Goal: Transaction & Acquisition: Purchase product/service

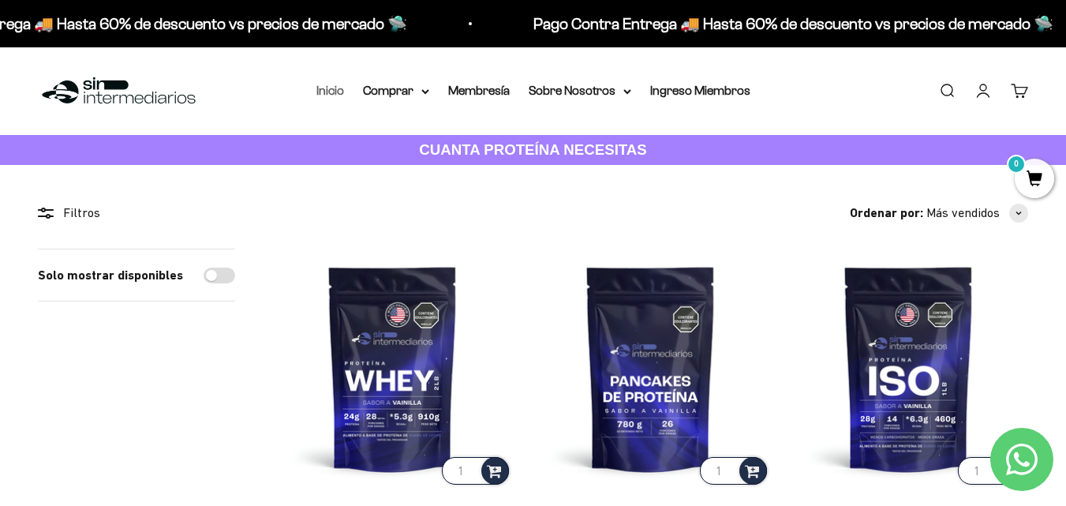
click at [332, 92] on link "Inicio" at bounding box center [330, 90] width 28 height 13
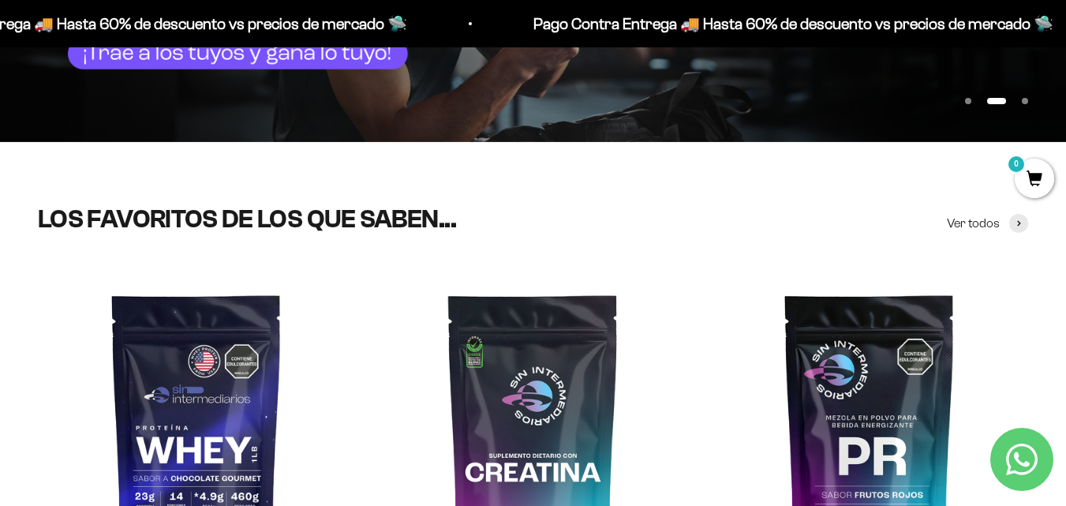
scroll to position [394, 0]
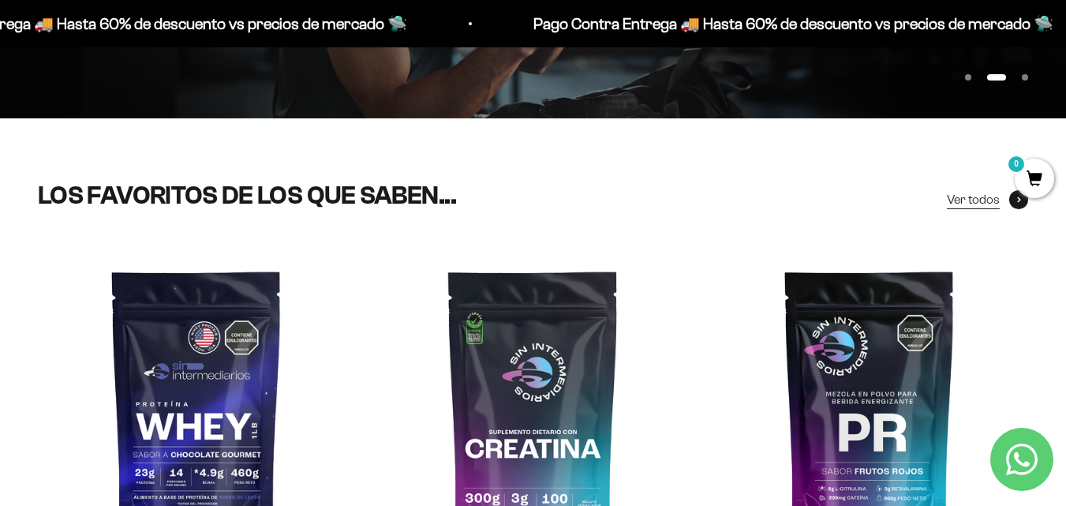
click at [1016, 206] on span at bounding box center [1018, 199] width 19 height 19
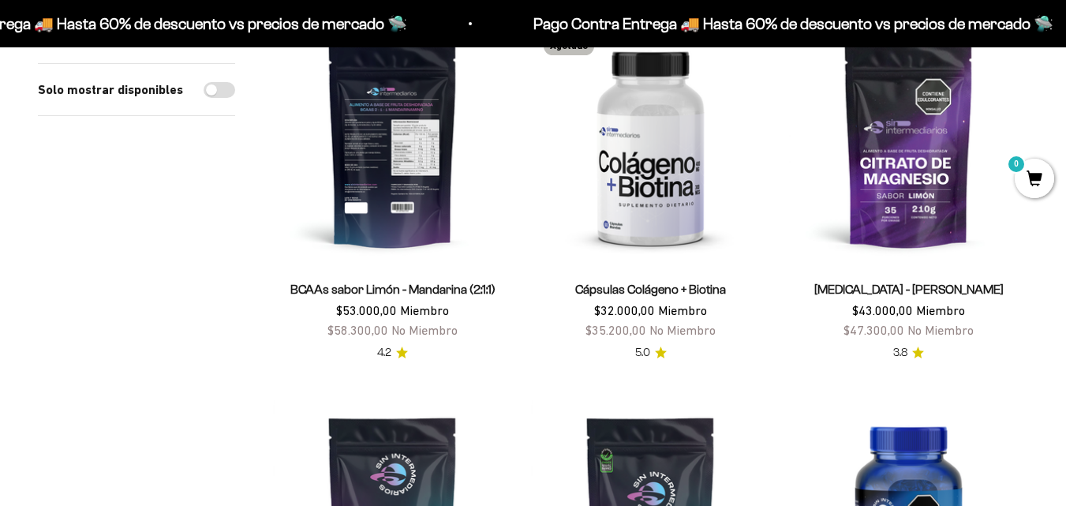
scroll to position [237, 0]
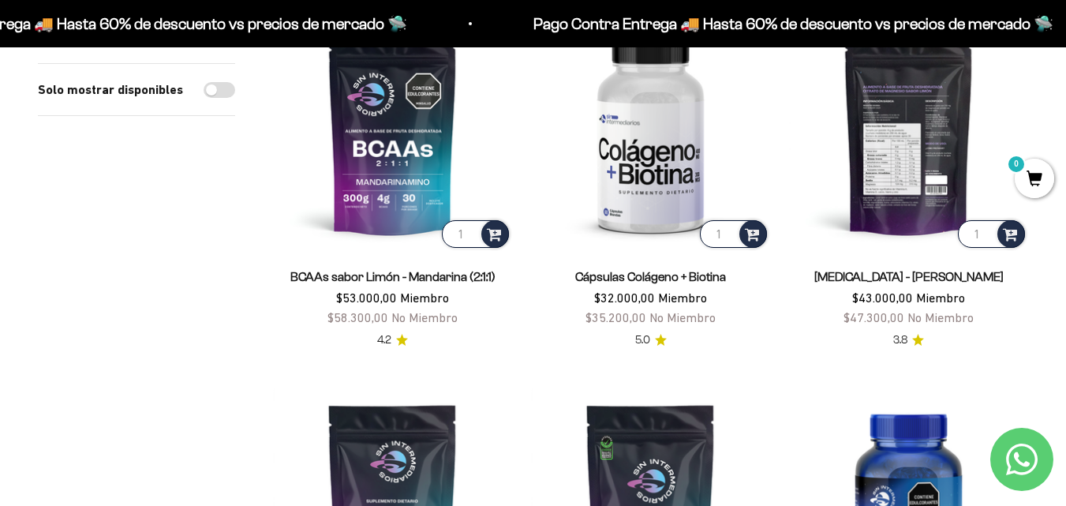
click at [891, 177] on img at bounding box center [908, 131] width 239 height 239
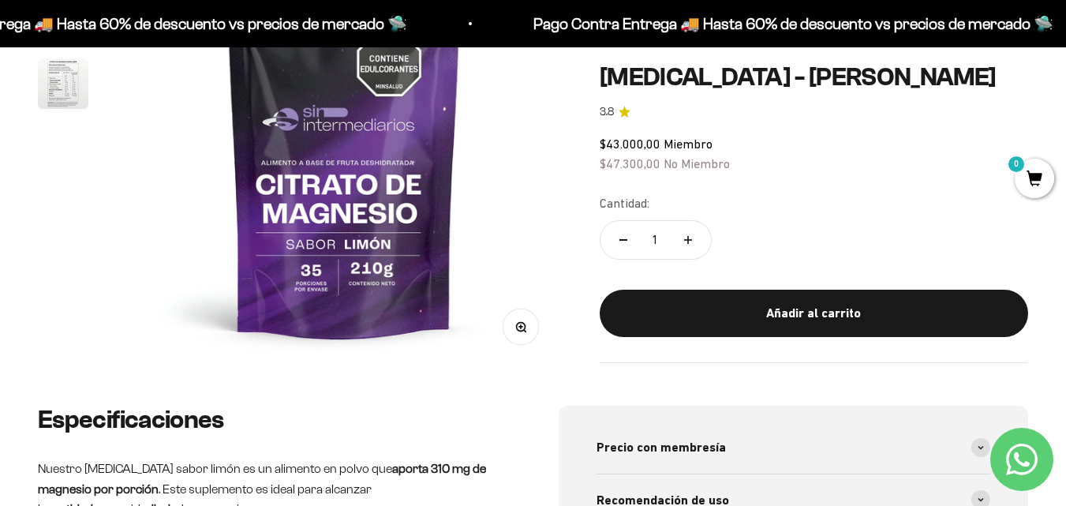
scroll to position [237, 0]
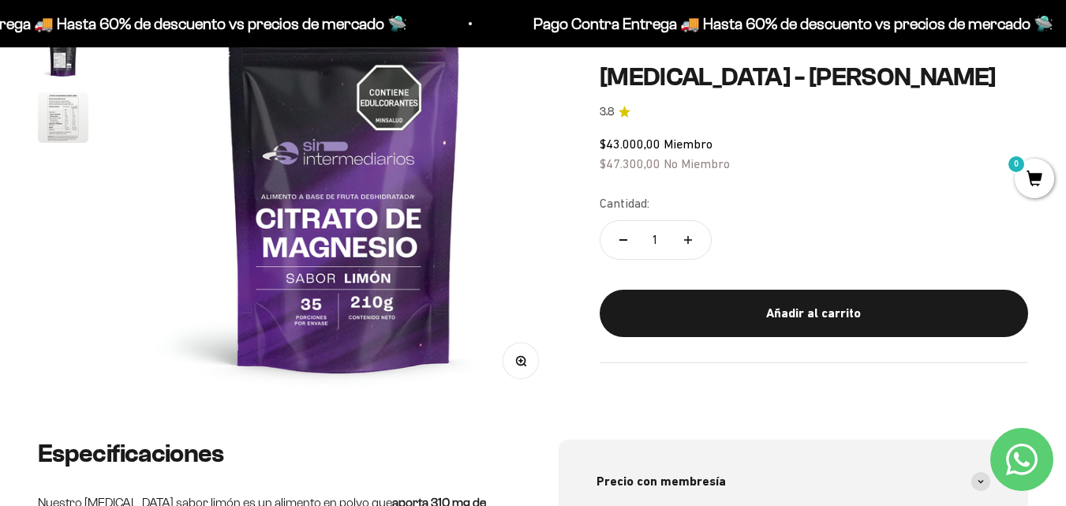
click at [53, 112] on img "Ir al artículo 3" at bounding box center [63, 117] width 50 height 50
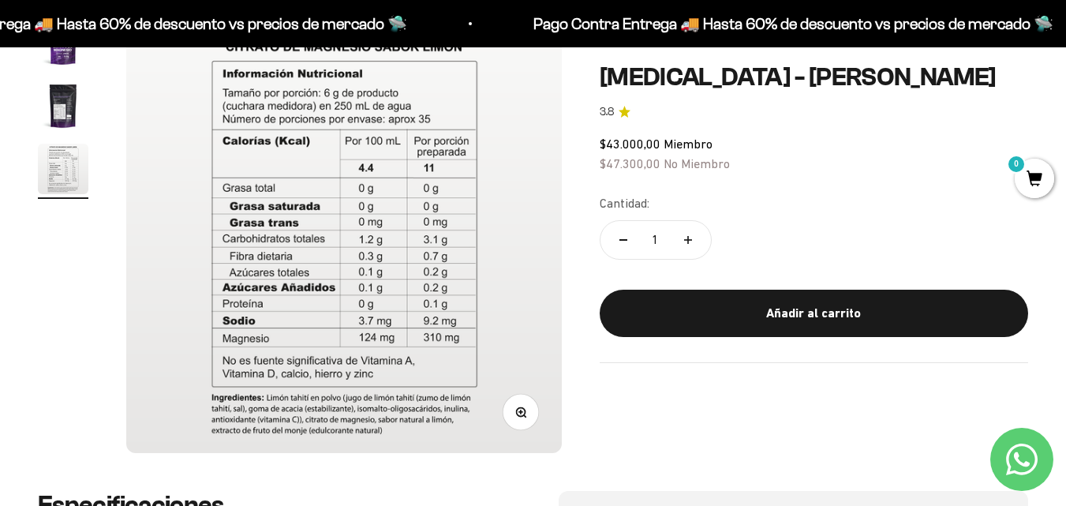
scroll to position [158, 0]
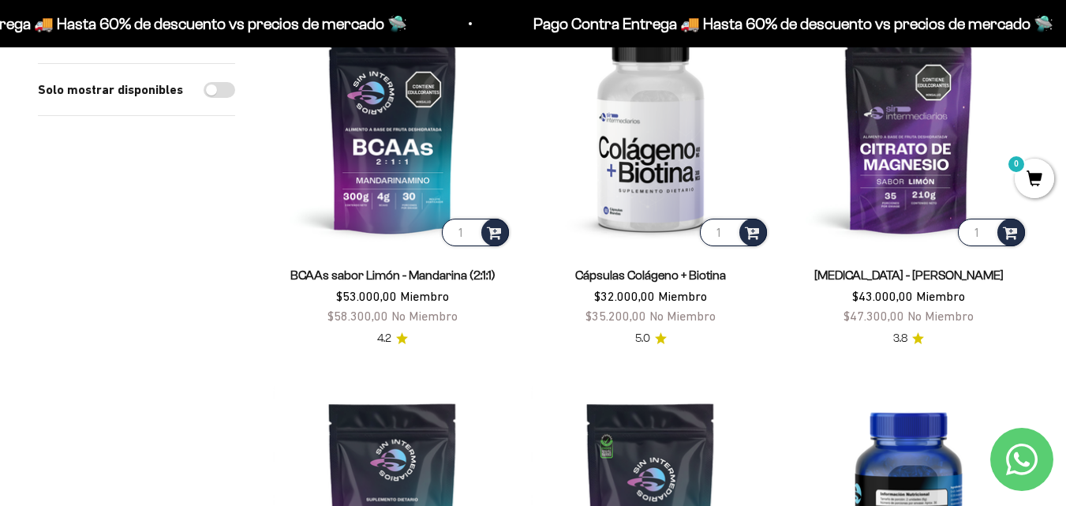
scroll to position [237, 0]
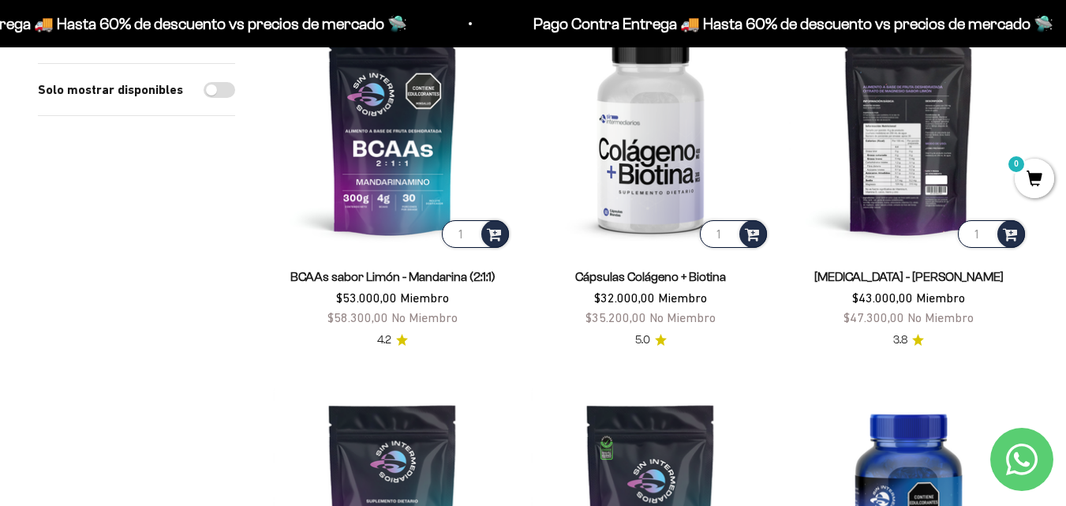
click at [890, 210] on img at bounding box center [908, 131] width 239 height 239
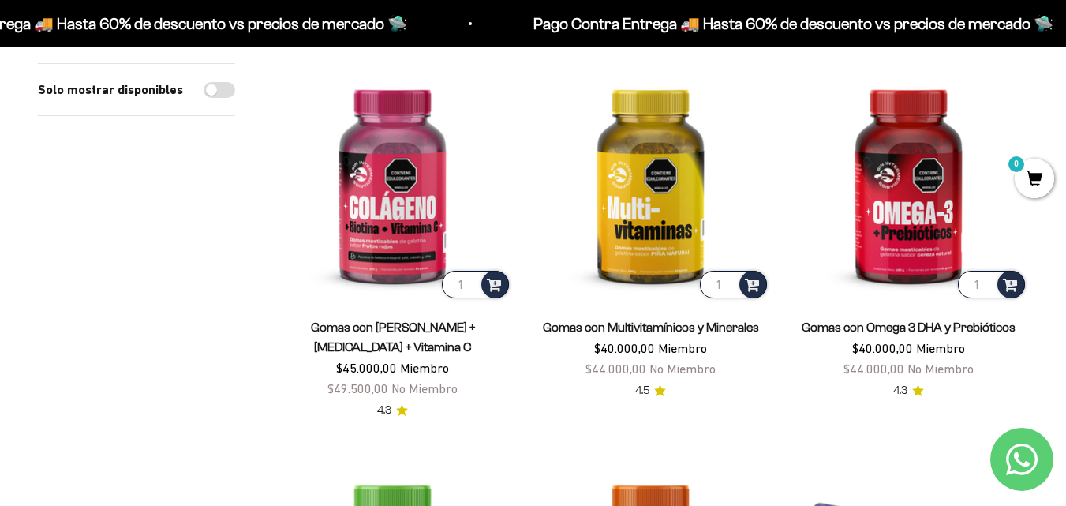
scroll to position [868, 0]
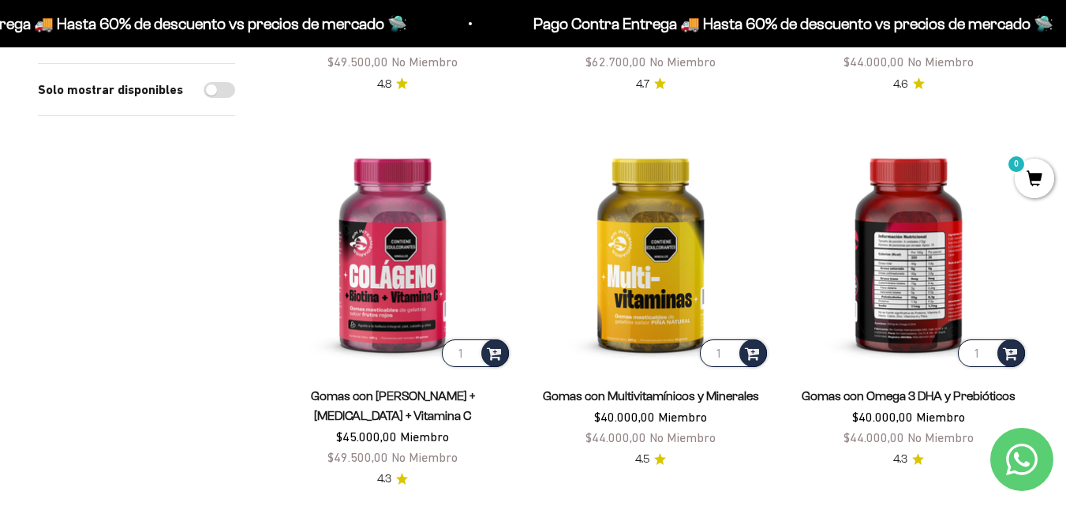
click at [896, 301] on img at bounding box center [908, 250] width 239 height 239
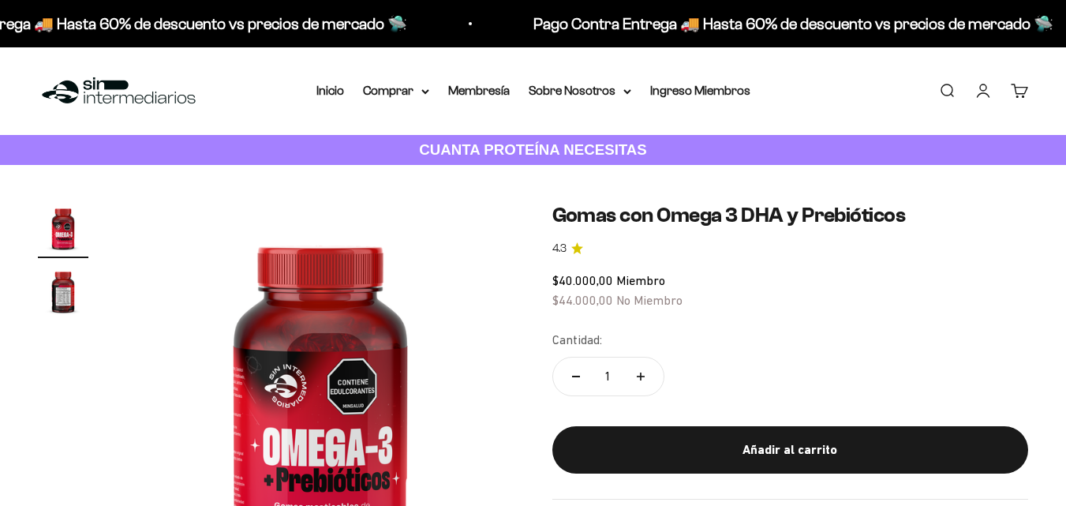
click at [816, 447] on div "Añadir al carrito" at bounding box center [790, 449] width 413 height 21
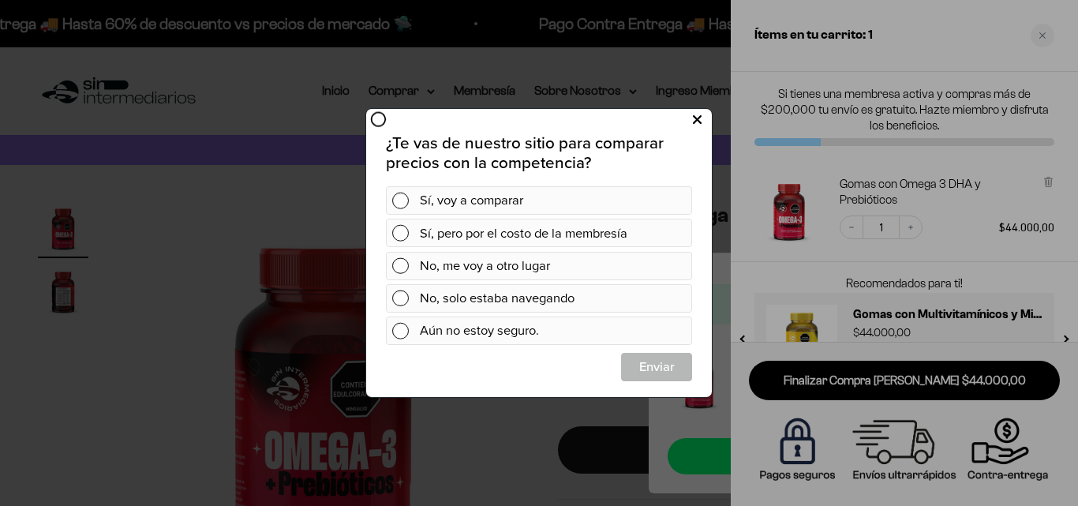
click at [697, 124] on icon at bounding box center [697, 120] width 9 height 21
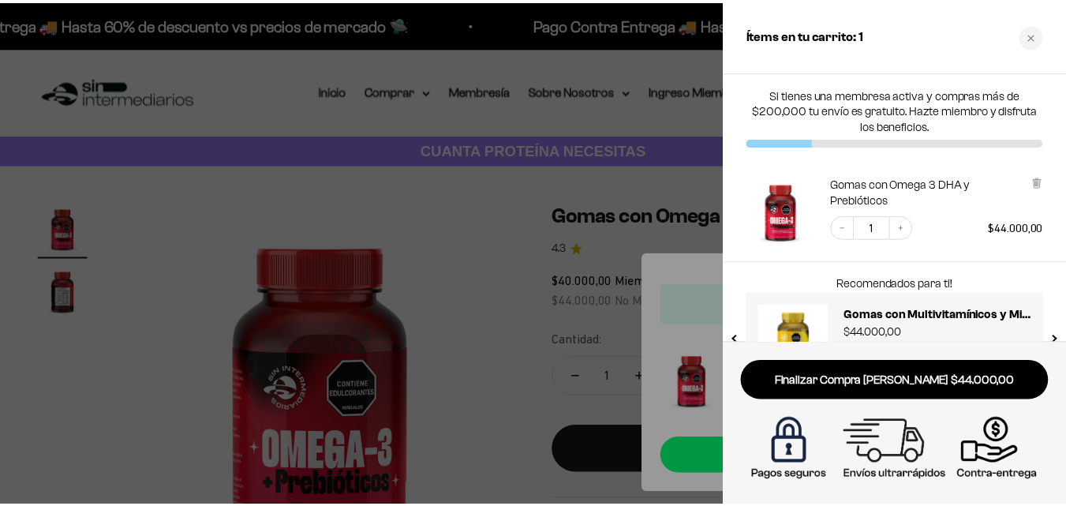
scroll to position [58, 0]
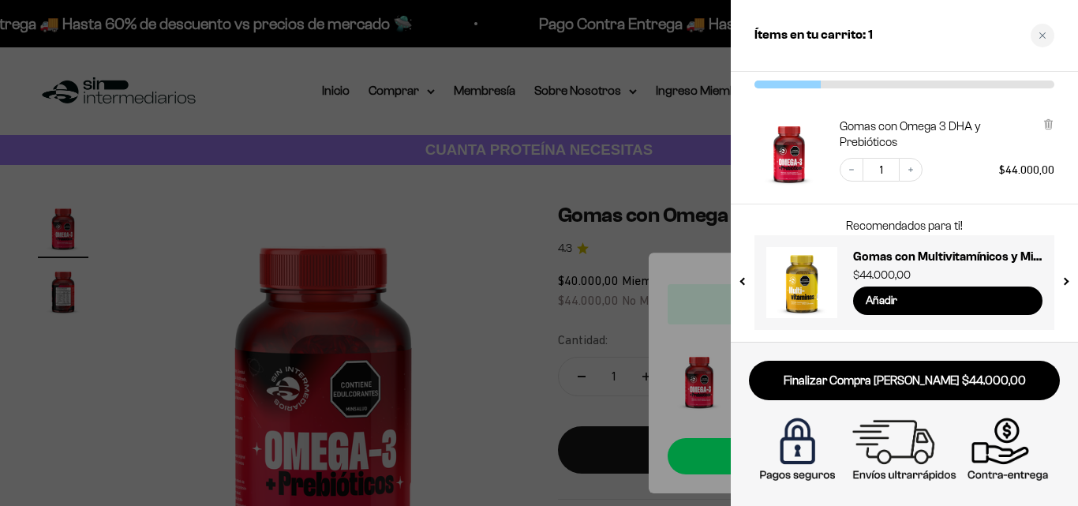
click at [737, 284] on button "previous slide / item" at bounding box center [743, 277] width 13 height 95
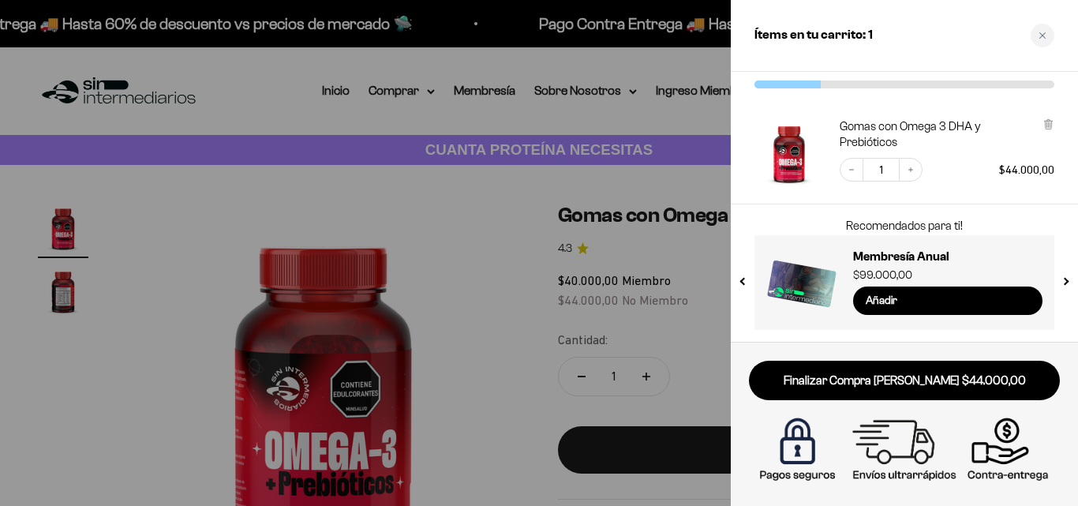
click at [1064, 282] on button "next slide / item" at bounding box center [1064, 277] width 13 height 95
click at [1061, 281] on button "next slide / item" at bounding box center [1064, 277] width 13 height 95
click at [47, 50] on div at bounding box center [539, 253] width 1078 height 506
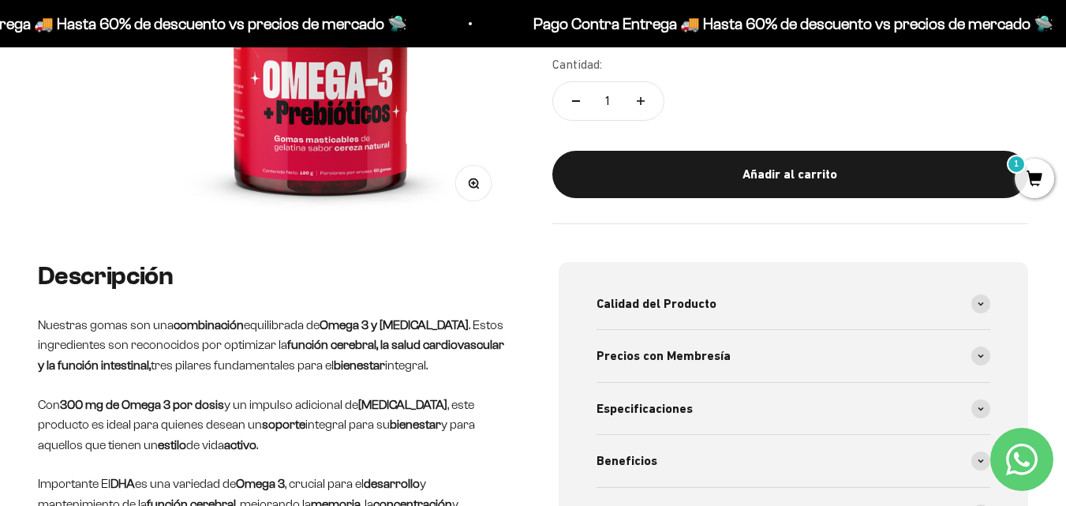
scroll to position [394, 0]
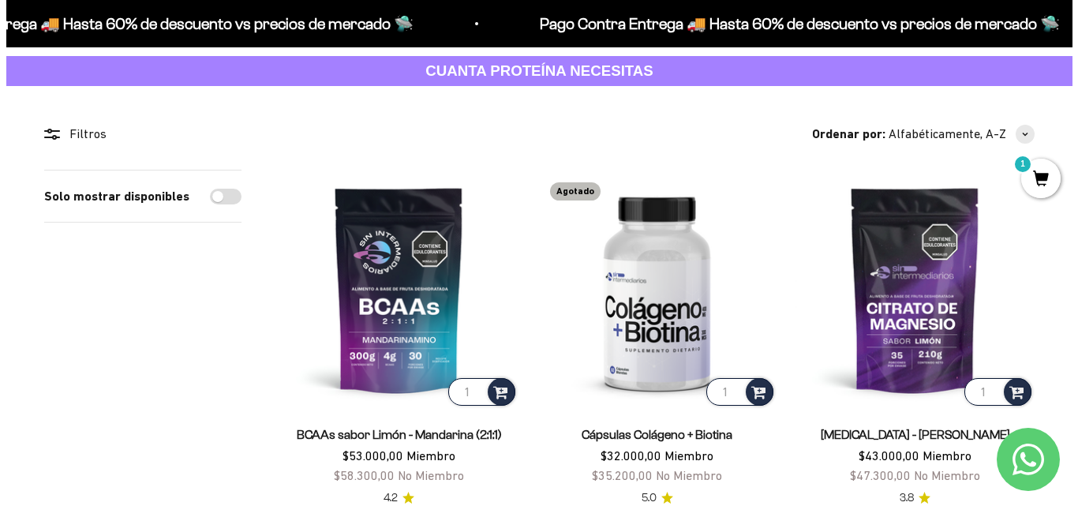
scroll to position [158, 0]
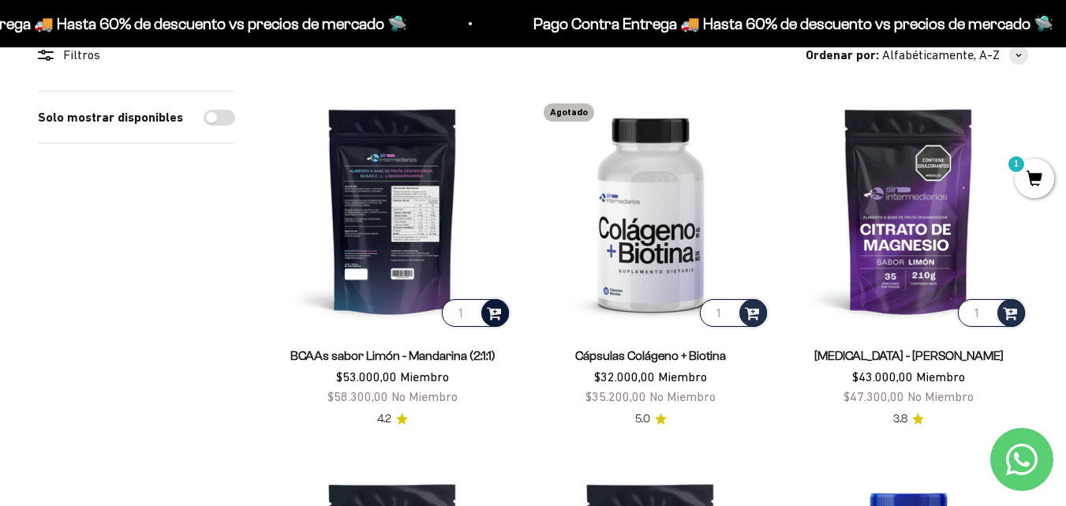
click at [497, 318] on span at bounding box center [494, 312] width 15 height 18
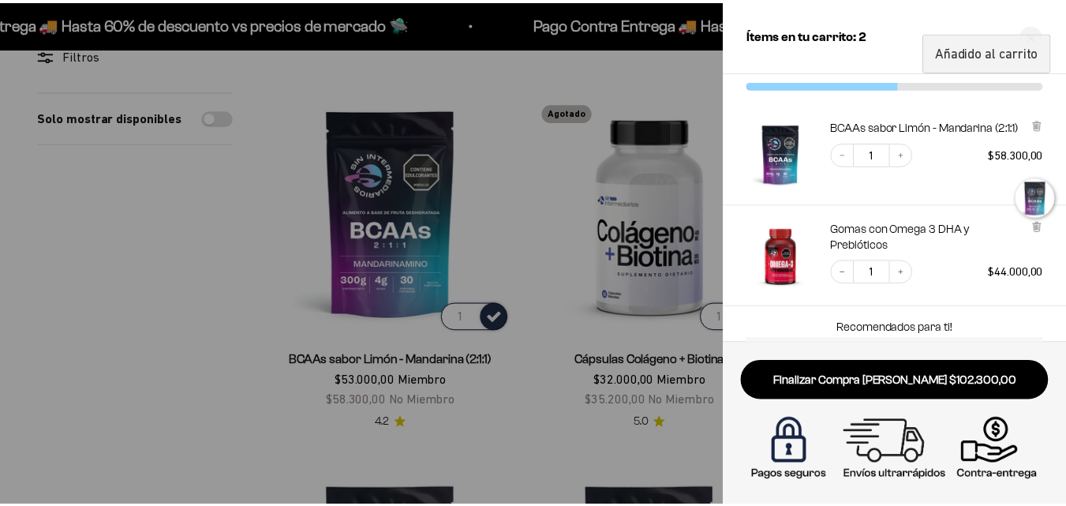
scroll to position [0, 0]
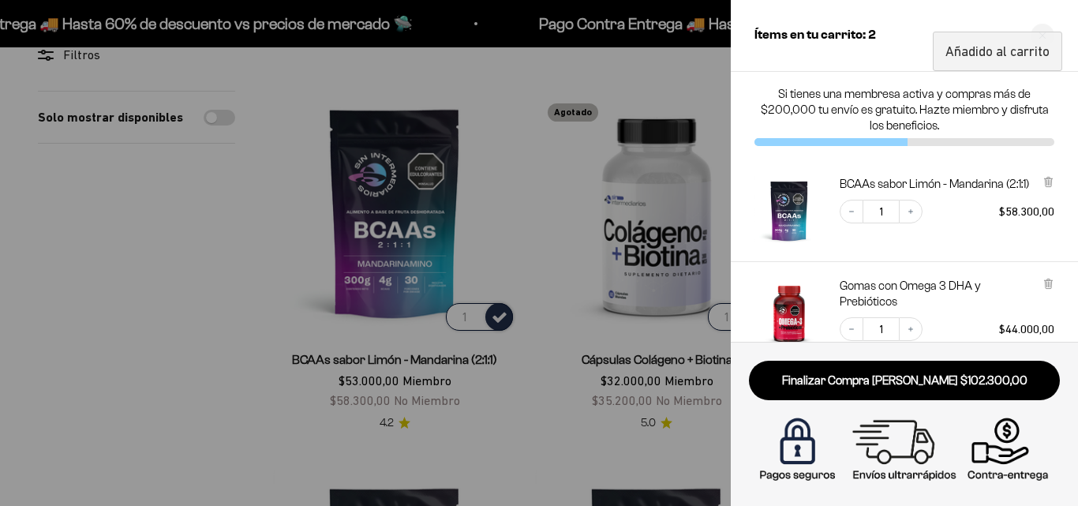
click at [511, 142] on div at bounding box center [539, 253] width 1078 height 506
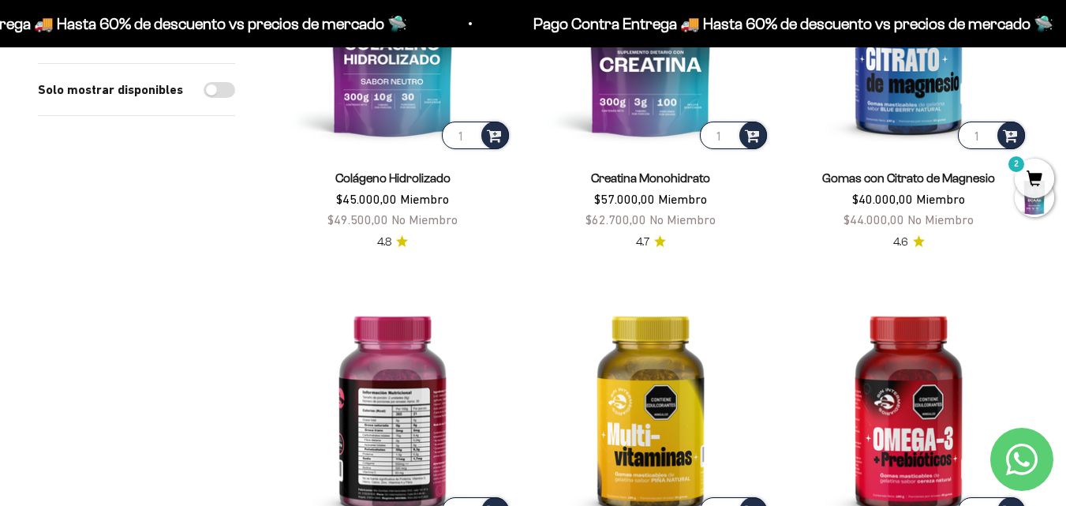
scroll to position [631, 0]
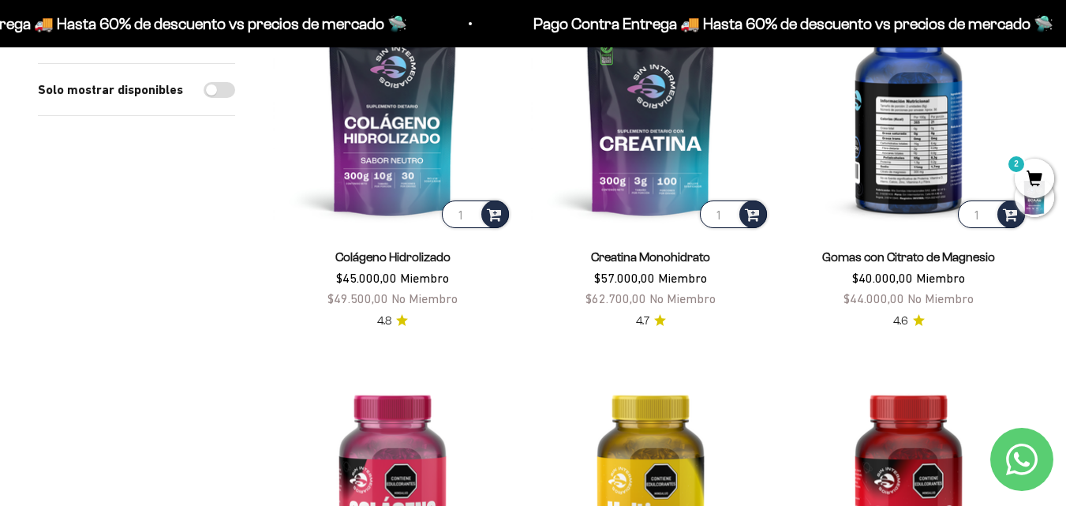
click at [895, 160] on img at bounding box center [908, 111] width 239 height 239
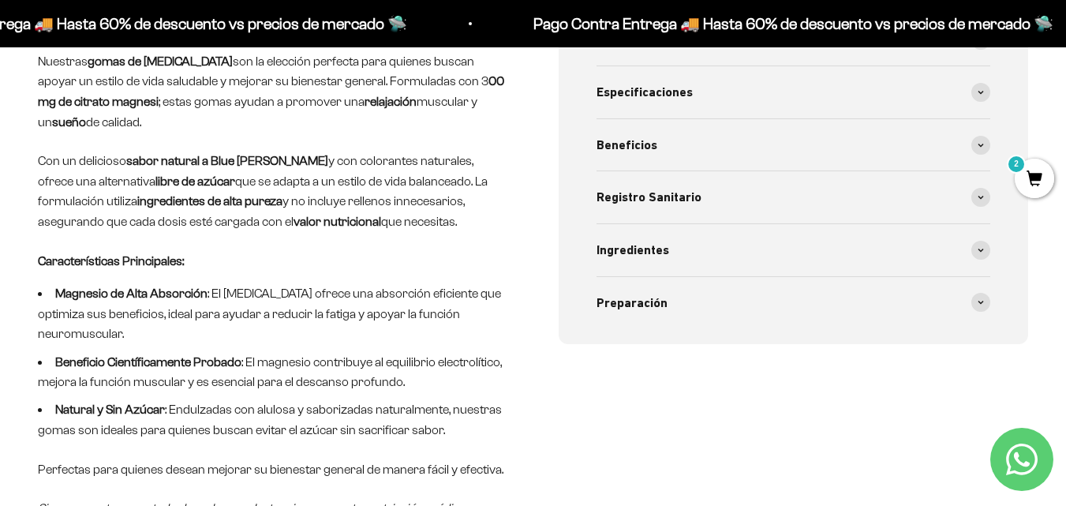
scroll to position [631, 0]
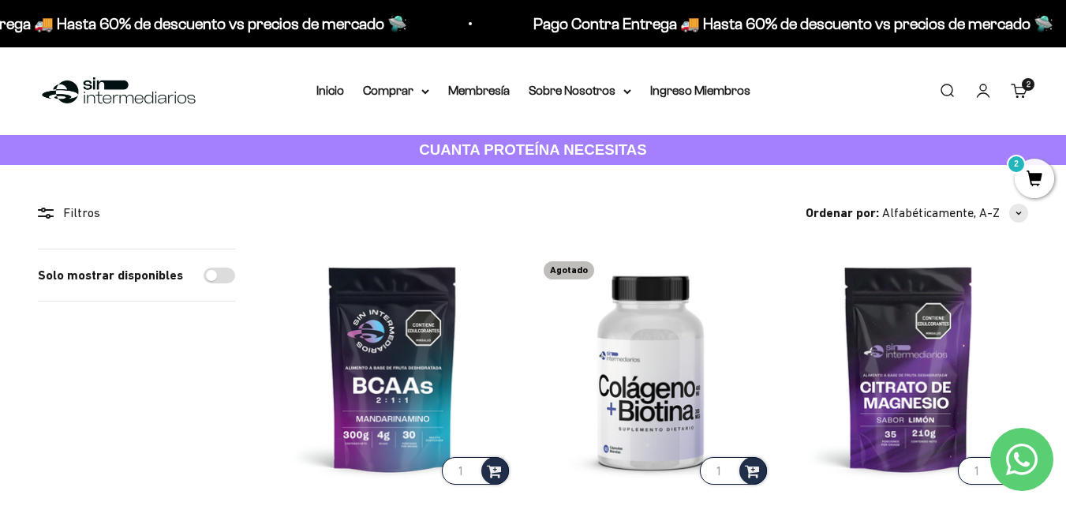
click at [1023, 80] on cart-count "2" at bounding box center [1028, 84] width 13 height 13
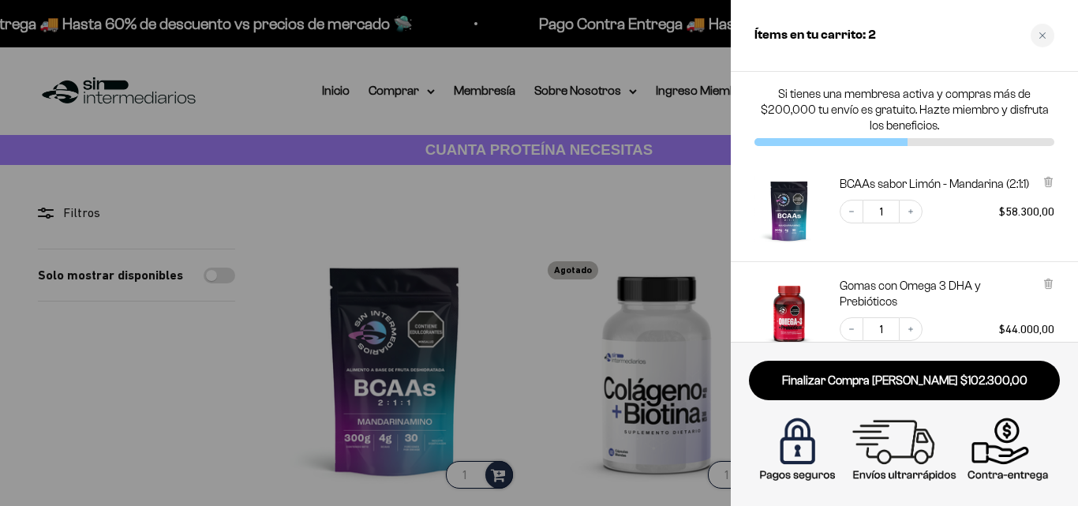
click at [492, 186] on div at bounding box center [539, 253] width 1078 height 506
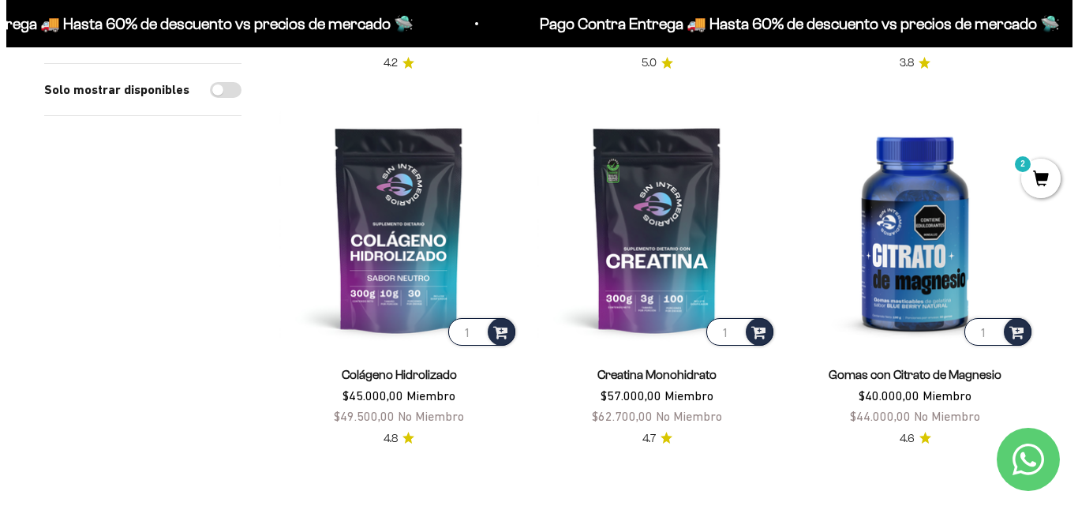
scroll to position [552, 0]
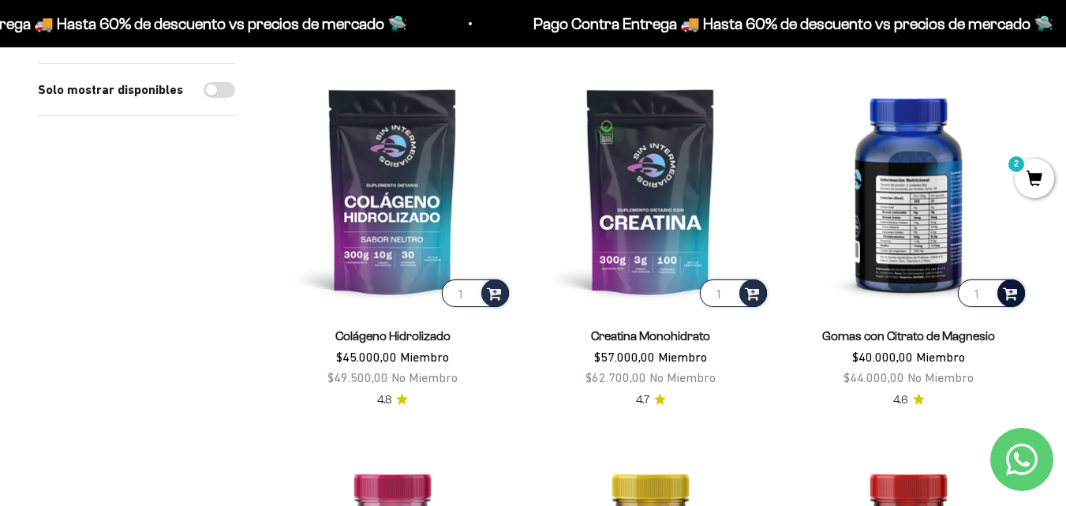
click at [1014, 296] on span at bounding box center [1010, 292] width 15 height 18
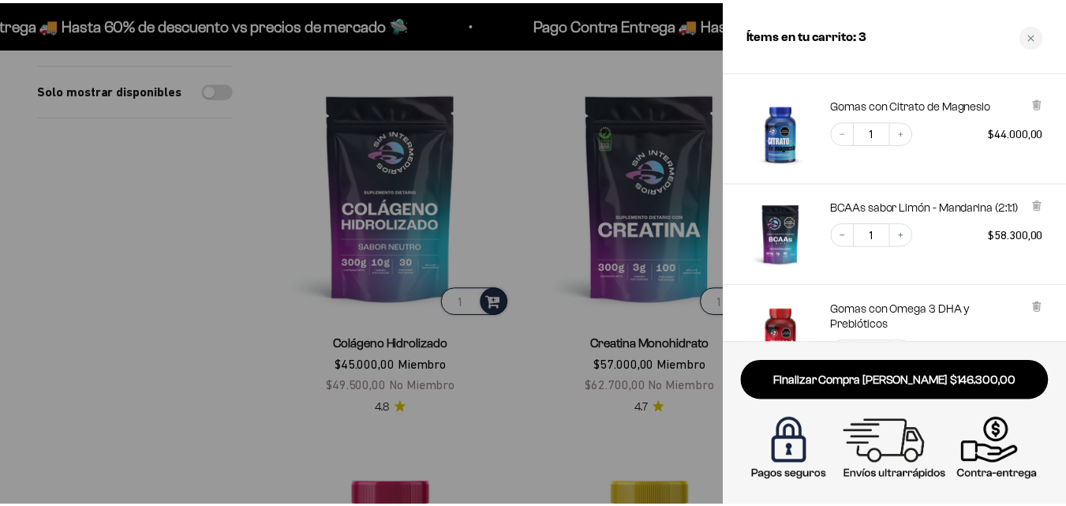
scroll to position [158, 0]
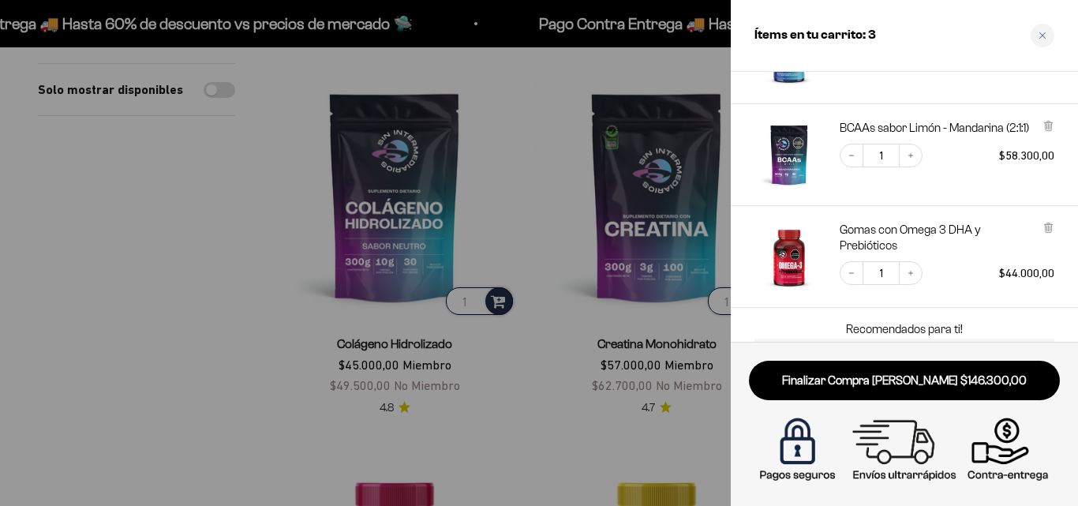
click at [170, 306] on div at bounding box center [539, 253] width 1078 height 506
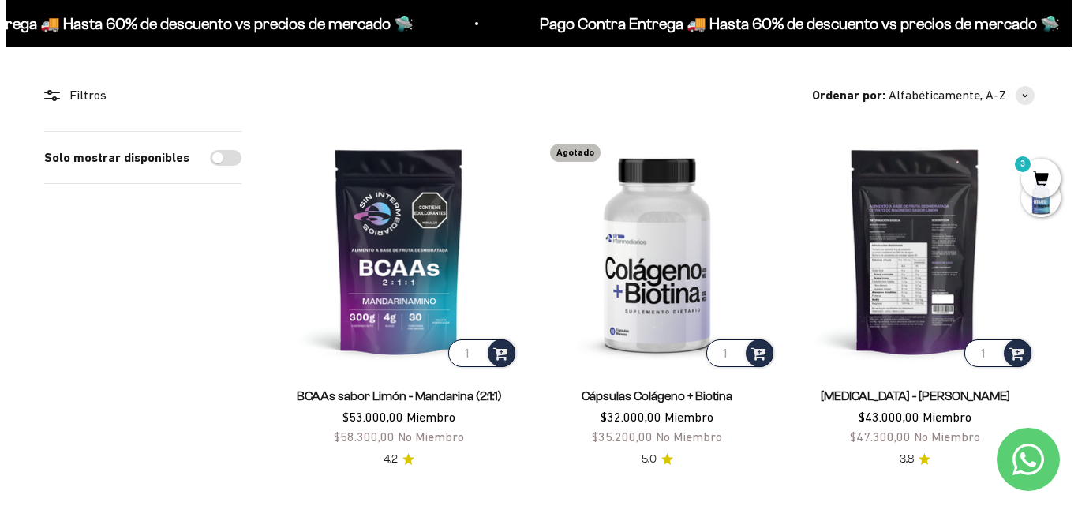
scroll to position [0, 0]
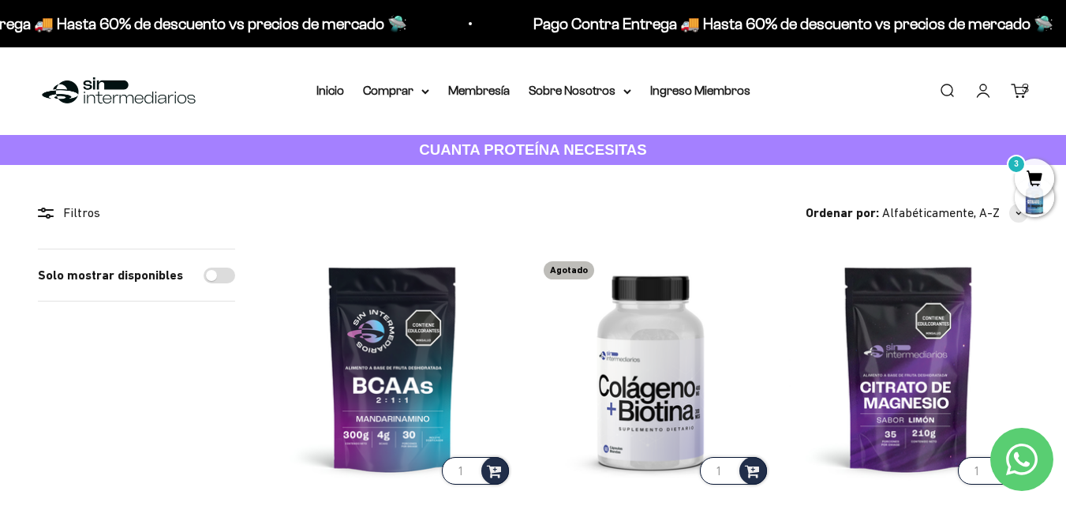
click at [1029, 178] on span "3" at bounding box center [1033, 178] width 39 height 39
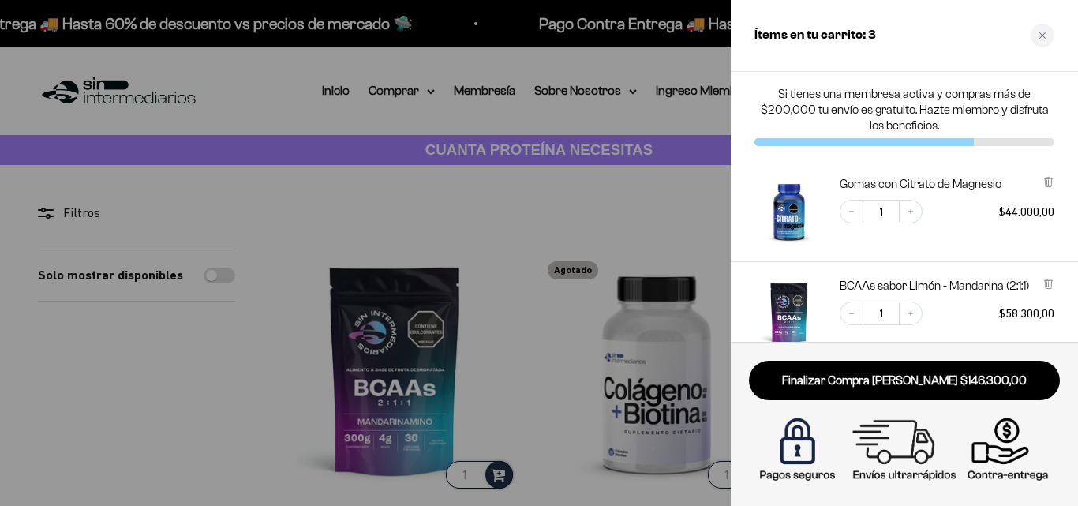
scroll to position [261, 0]
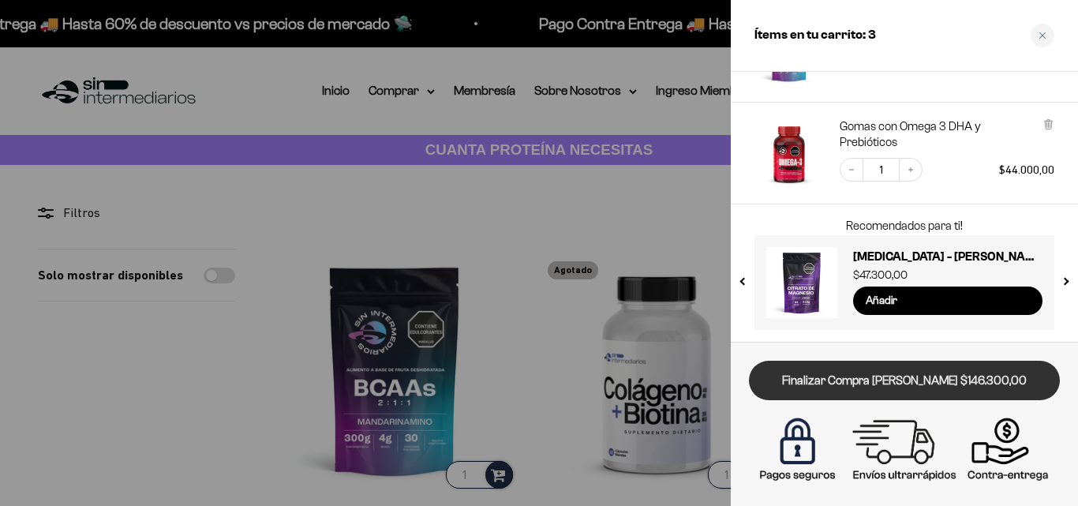
click at [826, 389] on link "Finalizar Compra [PERSON_NAME] $146.300,00" at bounding box center [904, 380] width 311 height 40
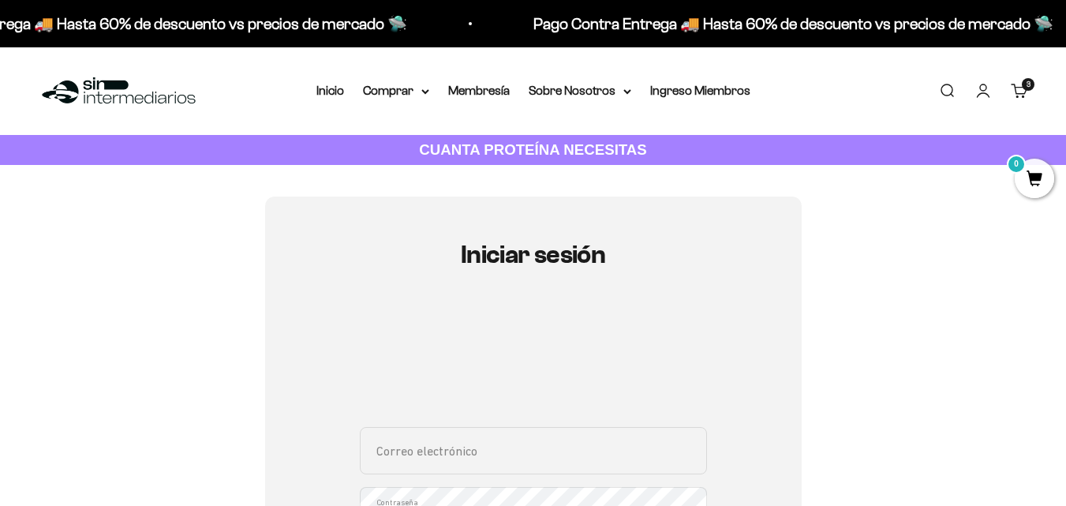
scroll to position [237, 0]
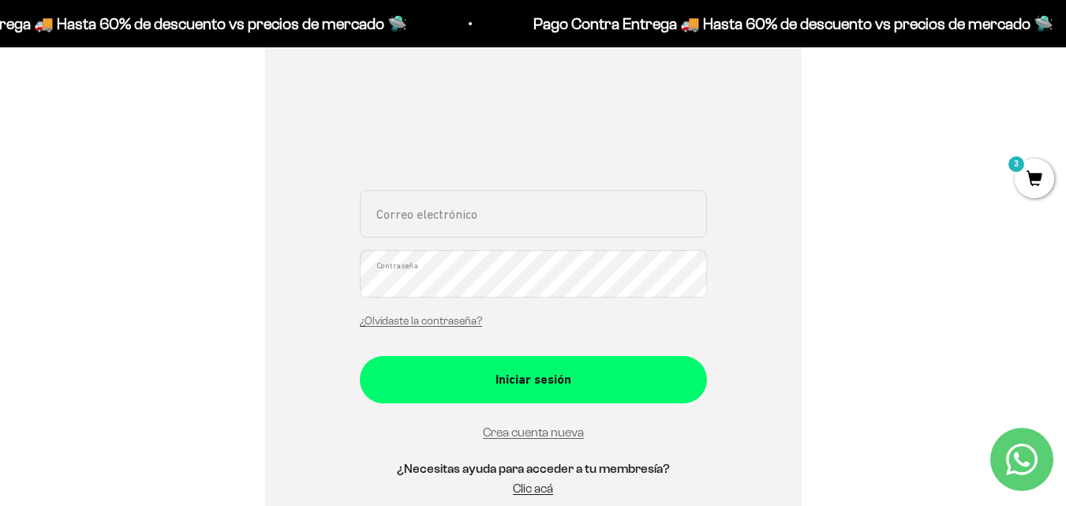
click at [543, 222] on input "Correo electrónico" at bounding box center [533, 213] width 347 height 47
type input "[EMAIL_ADDRESS][DOMAIN_NAME]"
click at [532, 432] on link "Crea cuenta nueva" at bounding box center [533, 431] width 101 height 13
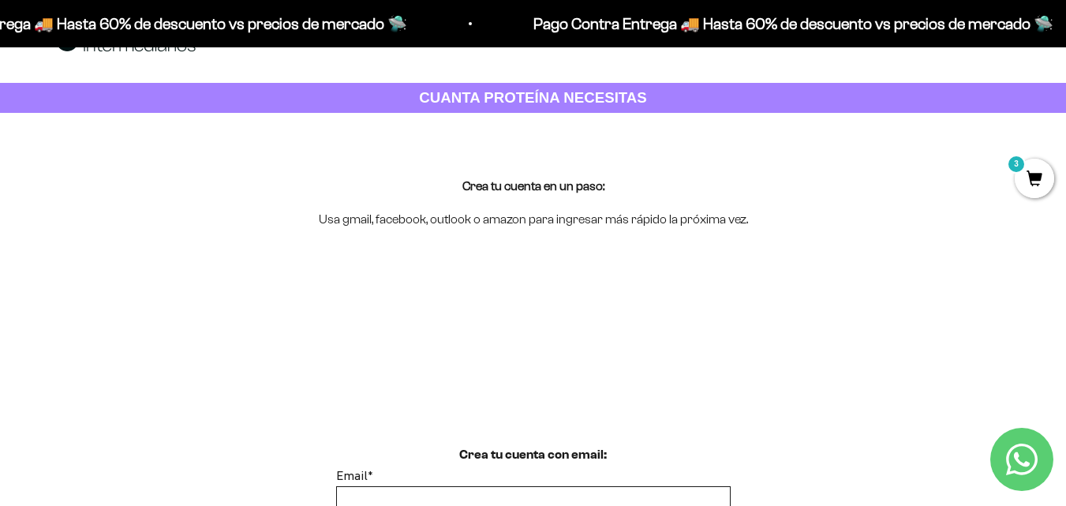
scroll to position [79, 0]
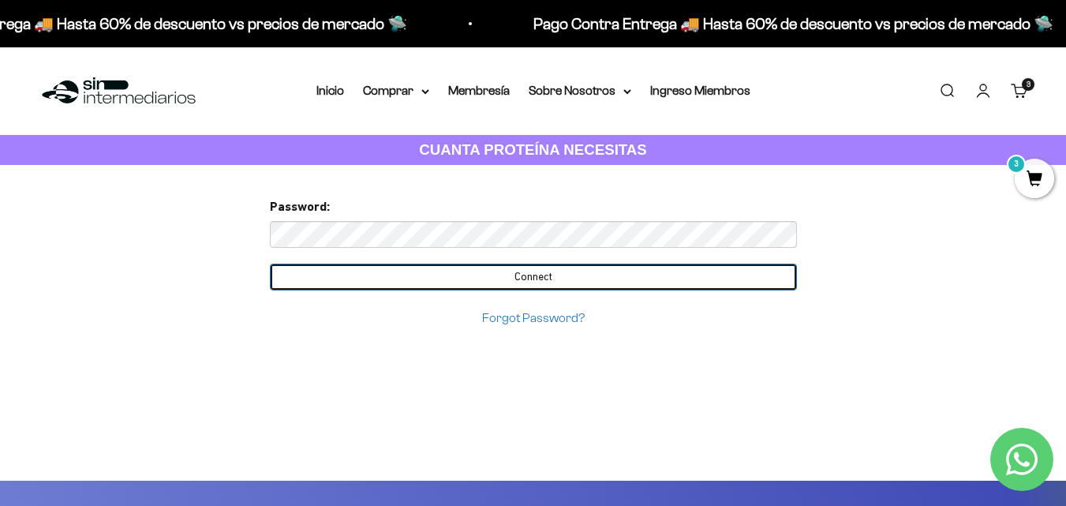
click at [485, 281] on input "Connect" at bounding box center [533, 276] width 527 height 27
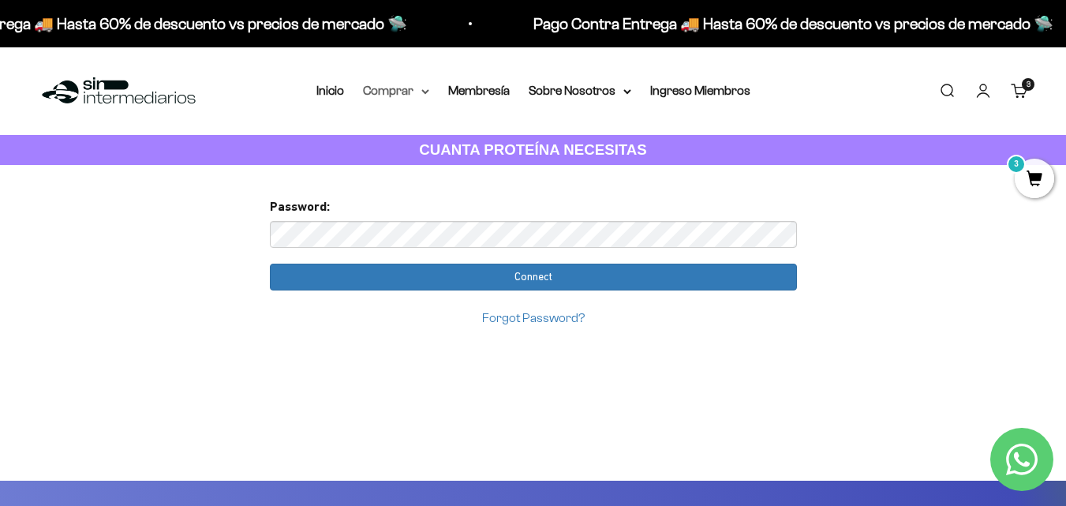
click at [391, 81] on summary "Comprar" at bounding box center [396, 90] width 66 height 21
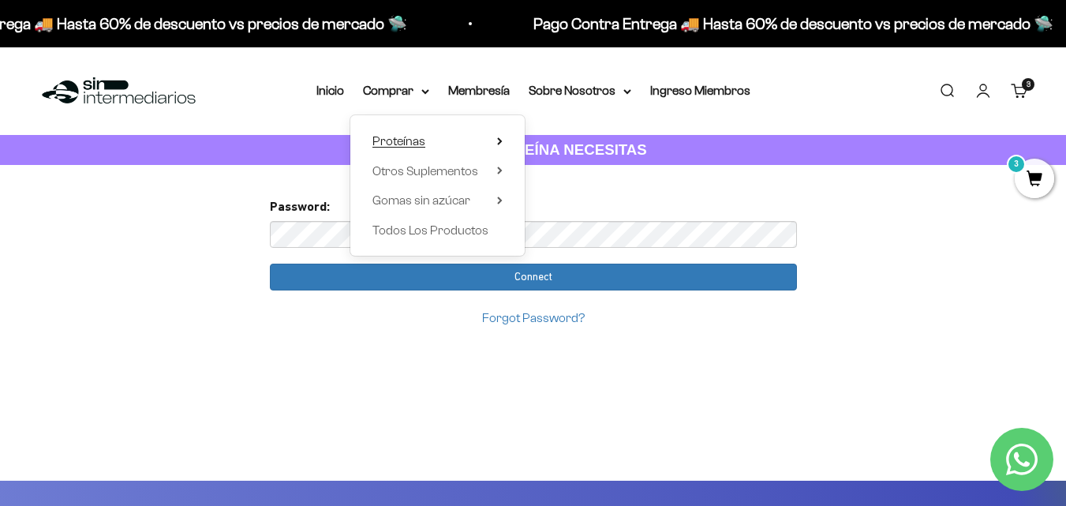
click at [438, 141] on summary "Proteínas" at bounding box center [437, 141] width 130 height 21
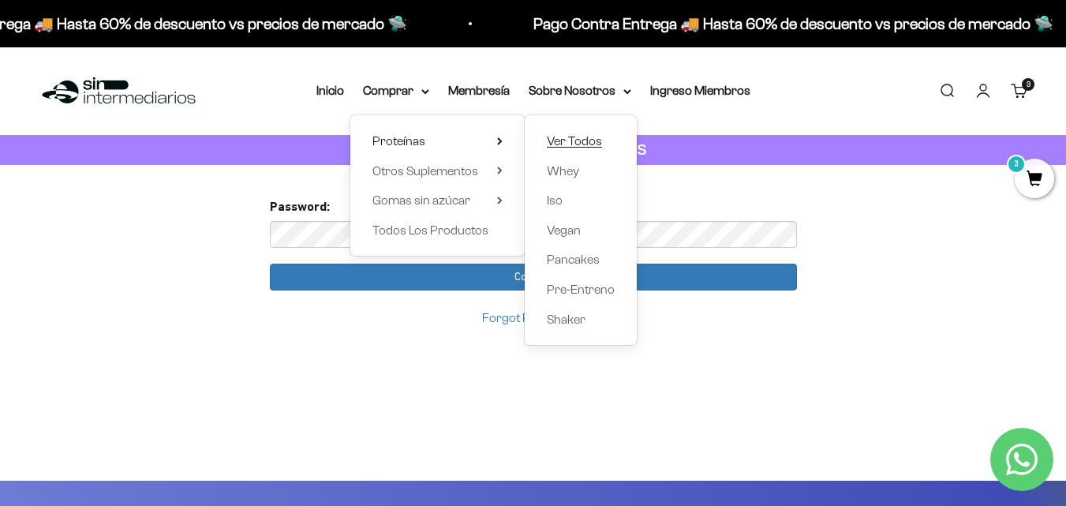
click at [558, 140] on span "Ver Todos" at bounding box center [574, 140] width 55 height 13
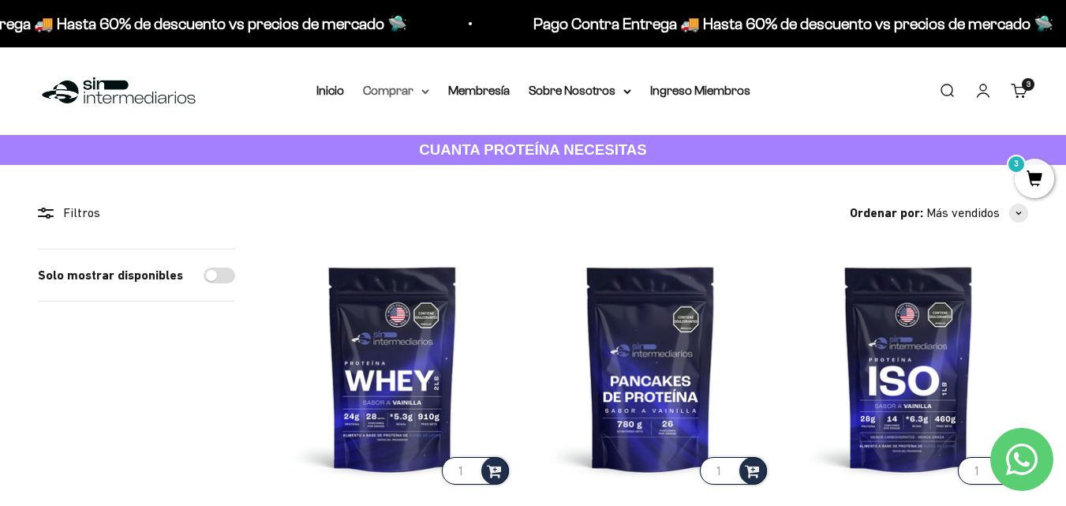
click at [419, 88] on summary "Comprar" at bounding box center [396, 90] width 66 height 21
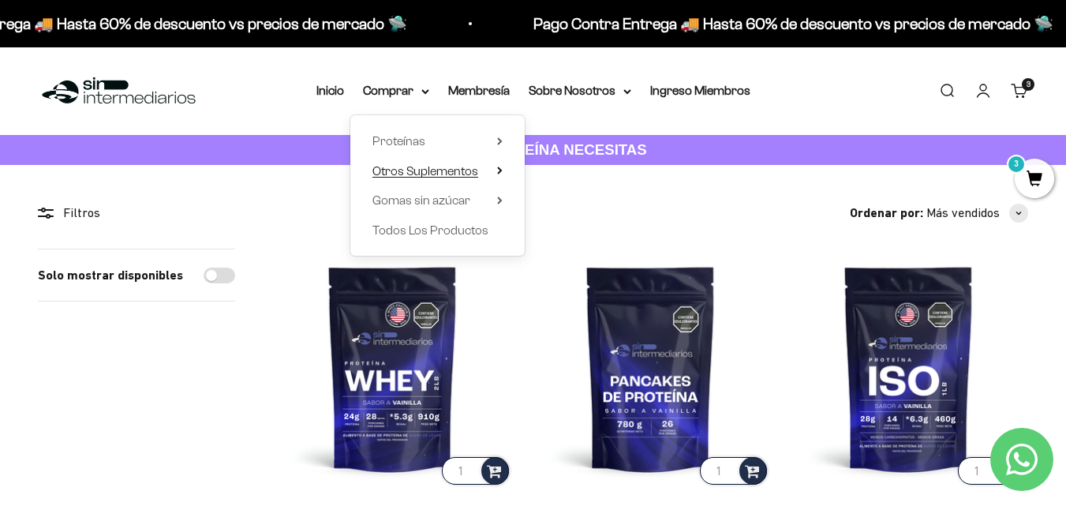
click at [493, 167] on summary "Otros Suplementos" at bounding box center [437, 171] width 130 height 21
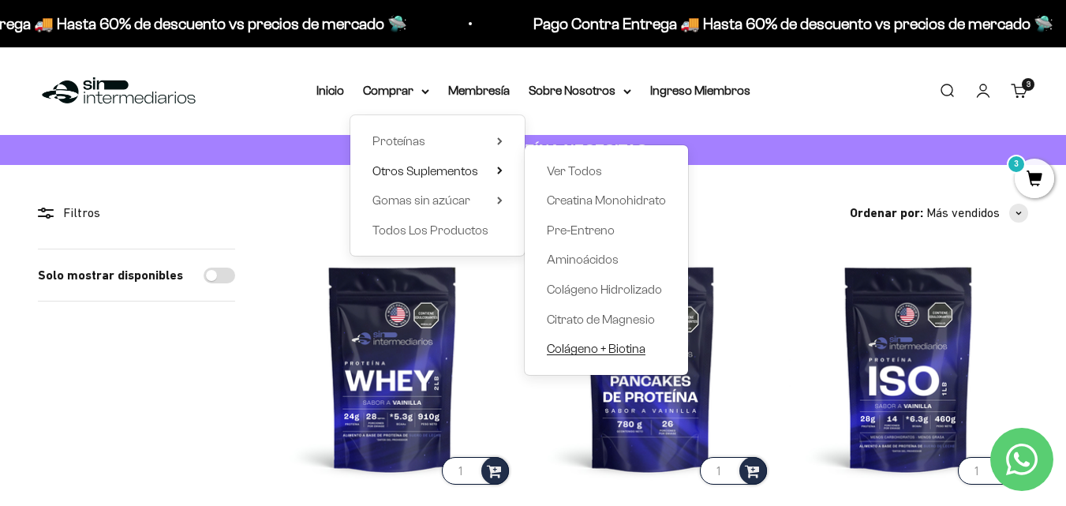
click at [564, 346] on span "Colágeno + Biotina" at bounding box center [596, 348] width 99 height 13
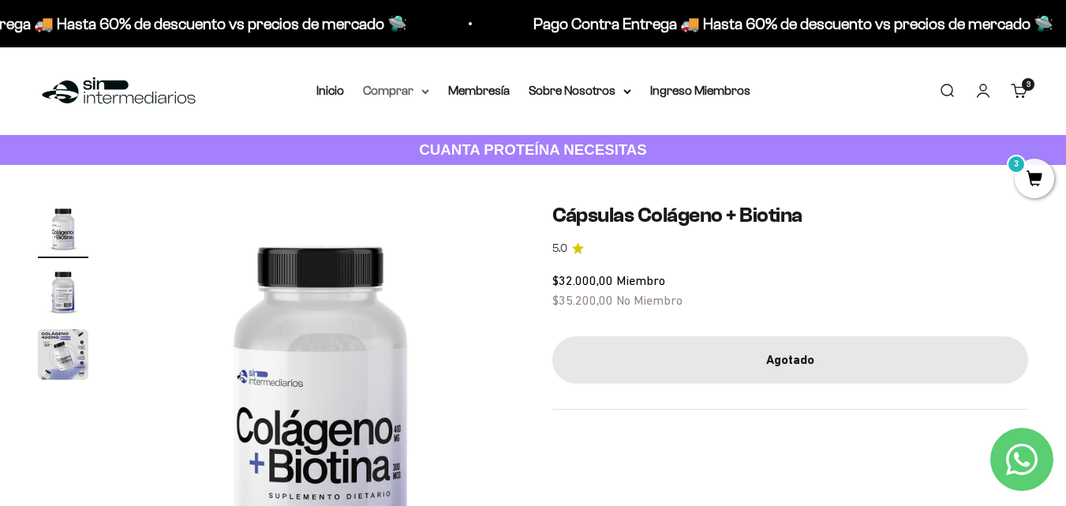
click at [409, 89] on summary "Comprar" at bounding box center [396, 90] width 66 height 21
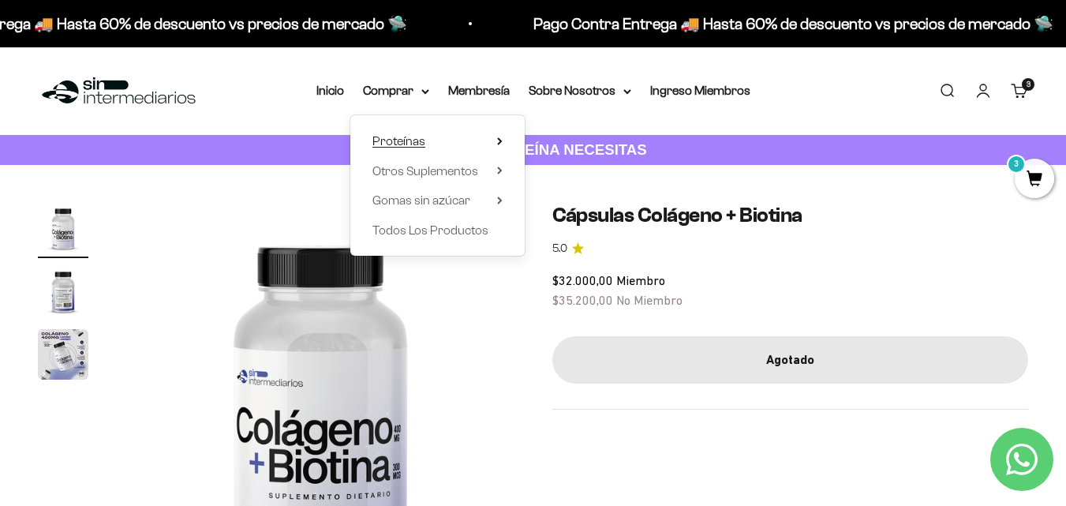
click at [497, 141] on icon at bounding box center [500, 141] width 6 height 8
click at [482, 165] on summary "Otros Suplementos" at bounding box center [437, 171] width 130 height 21
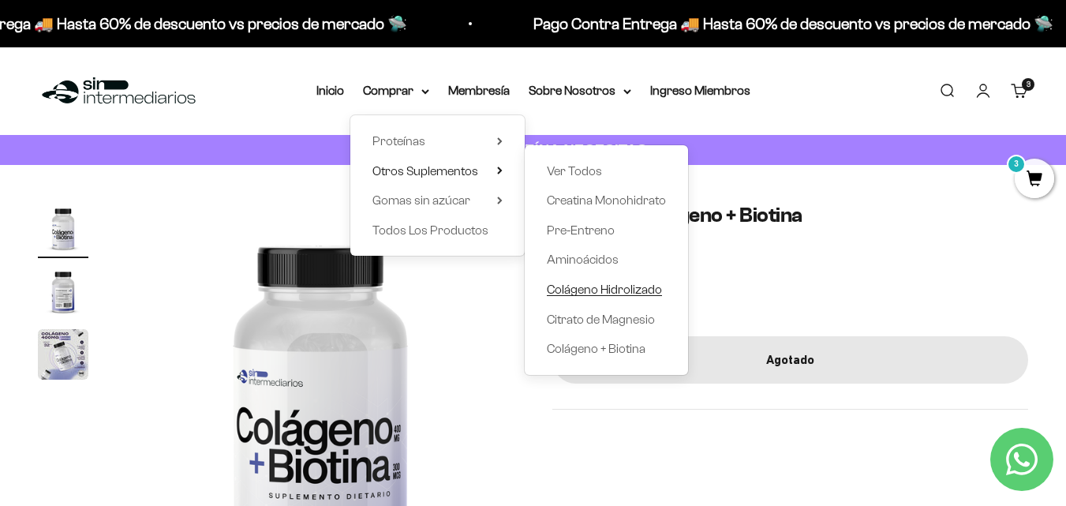
click at [563, 286] on span "Colágeno Hidrolizado" at bounding box center [604, 288] width 115 height 13
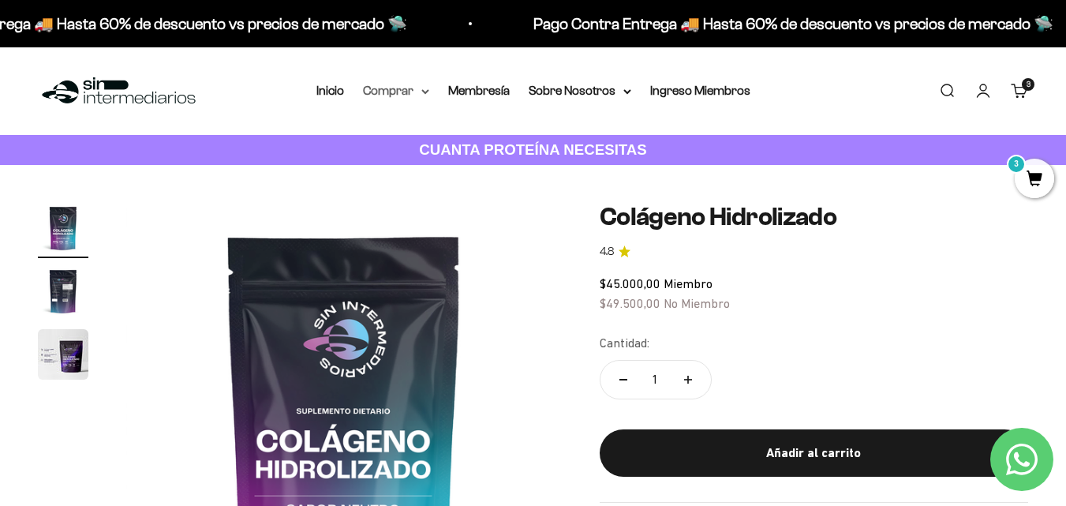
click at [420, 95] on summary "Comprar" at bounding box center [396, 90] width 66 height 21
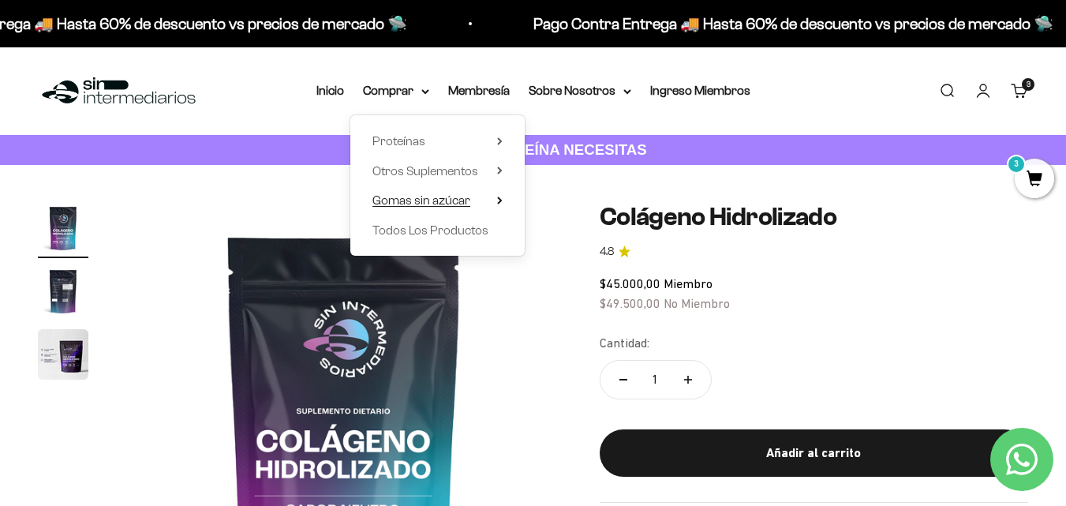
click at [451, 202] on span "Gomas sin azúcar" at bounding box center [421, 199] width 98 height 13
click at [476, 228] on span "Todos Los Productos" at bounding box center [430, 229] width 116 height 13
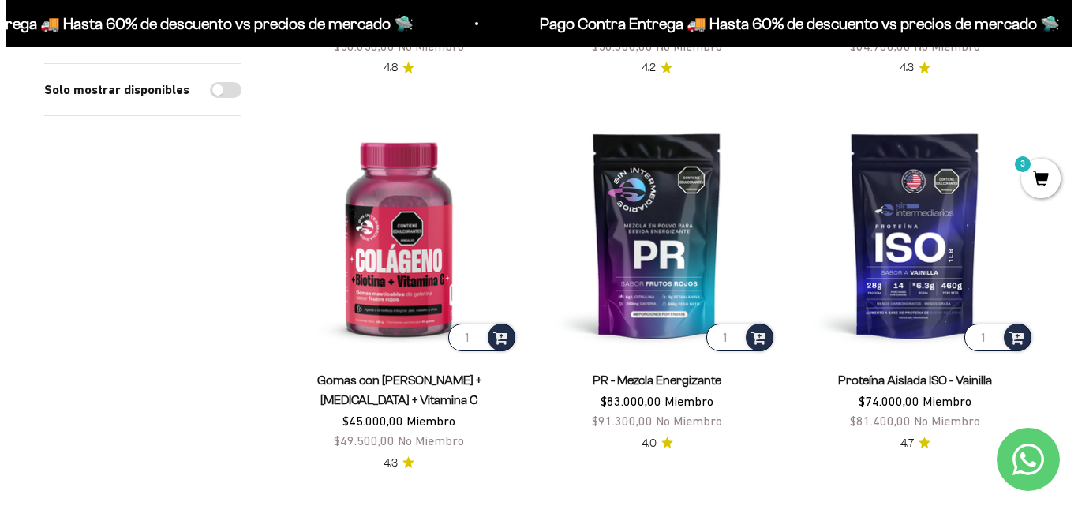
scroll to position [1262, 0]
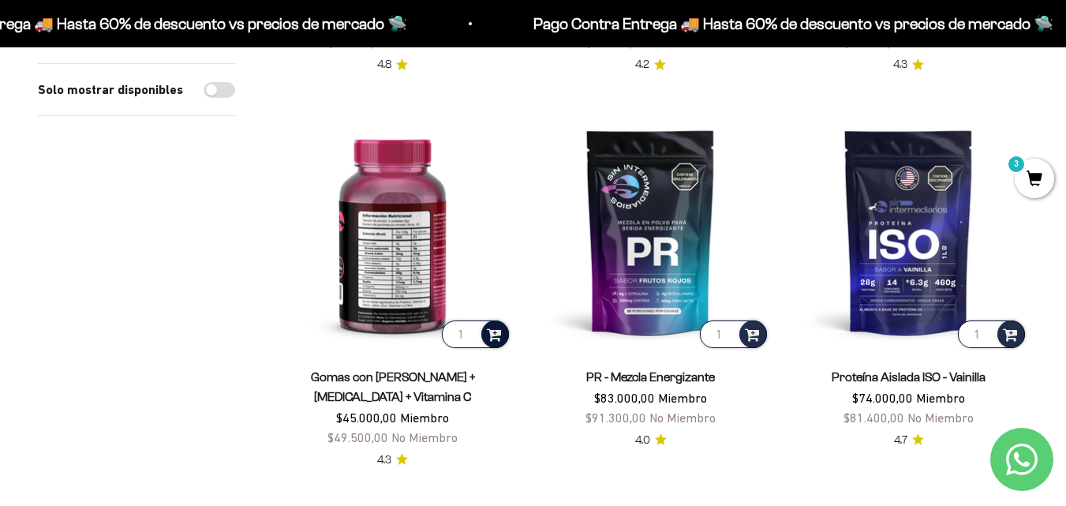
click at [502, 329] on div at bounding box center [495, 334] width 28 height 28
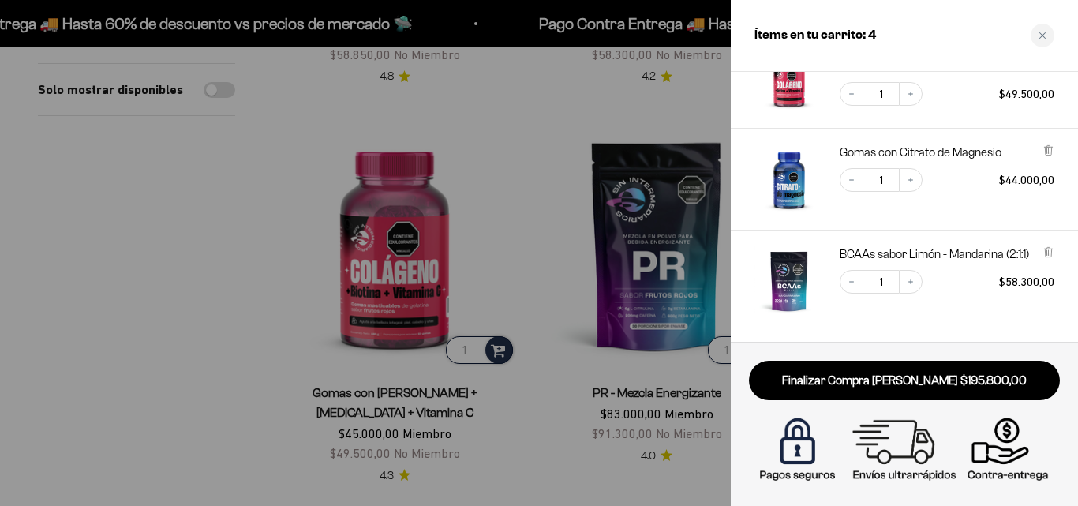
scroll to position [158, 0]
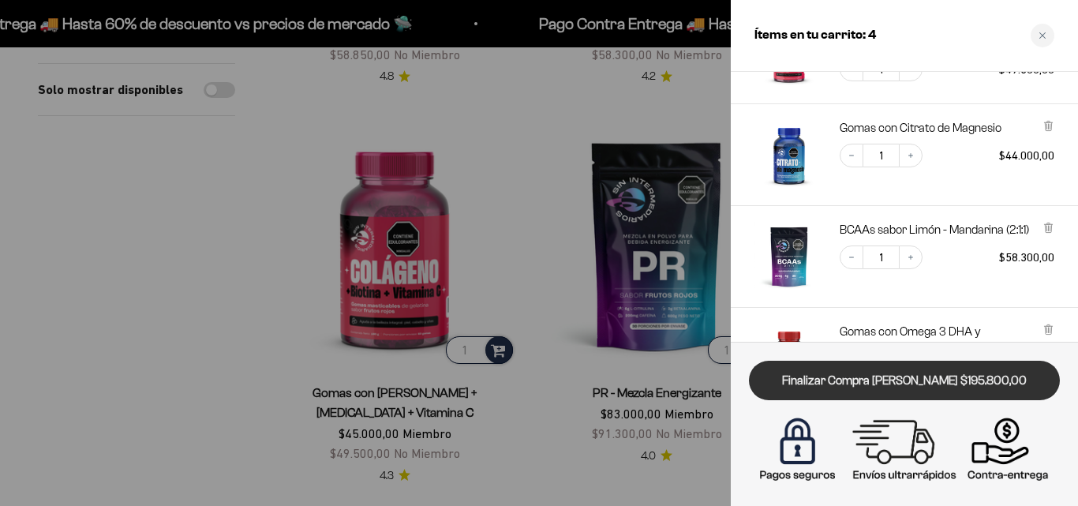
click at [919, 389] on link "Finalizar Compra [PERSON_NAME] $195.800,00" at bounding box center [904, 380] width 311 height 40
